Goal: Task Accomplishment & Management: Manage account settings

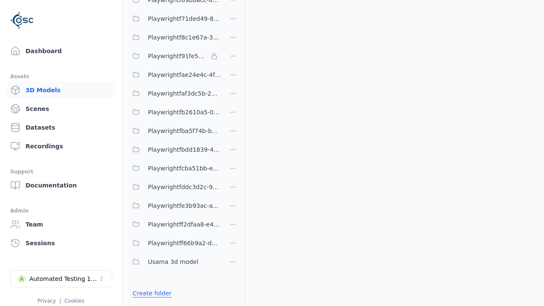
click at [152, 293] on link "Create folder" at bounding box center [152, 293] width 39 height 8
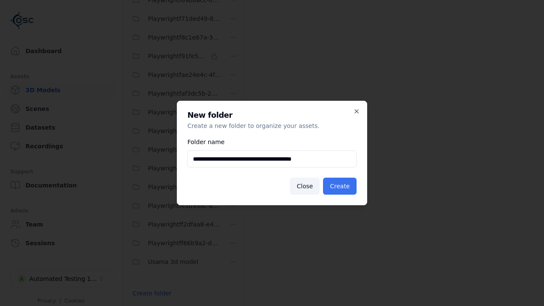
type input "**********"
click at [339, 186] on button "Create" at bounding box center [340, 186] width 34 height 17
